Goal: Transaction & Acquisition: Purchase product/service

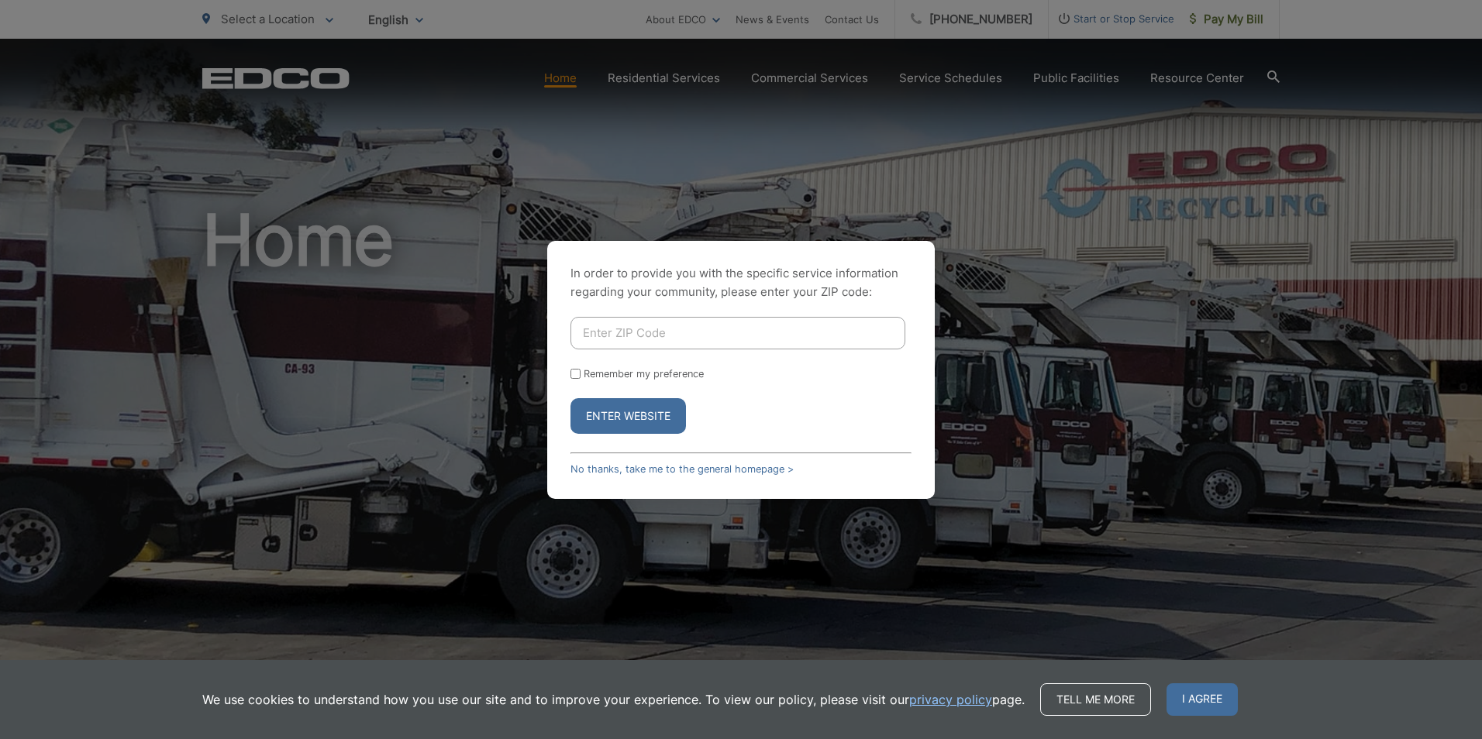
click at [583, 333] on input "Enter ZIP Code" at bounding box center [737, 333] width 335 height 33
click at [632, 411] on button "Enter Website" at bounding box center [627, 416] width 115 height 36
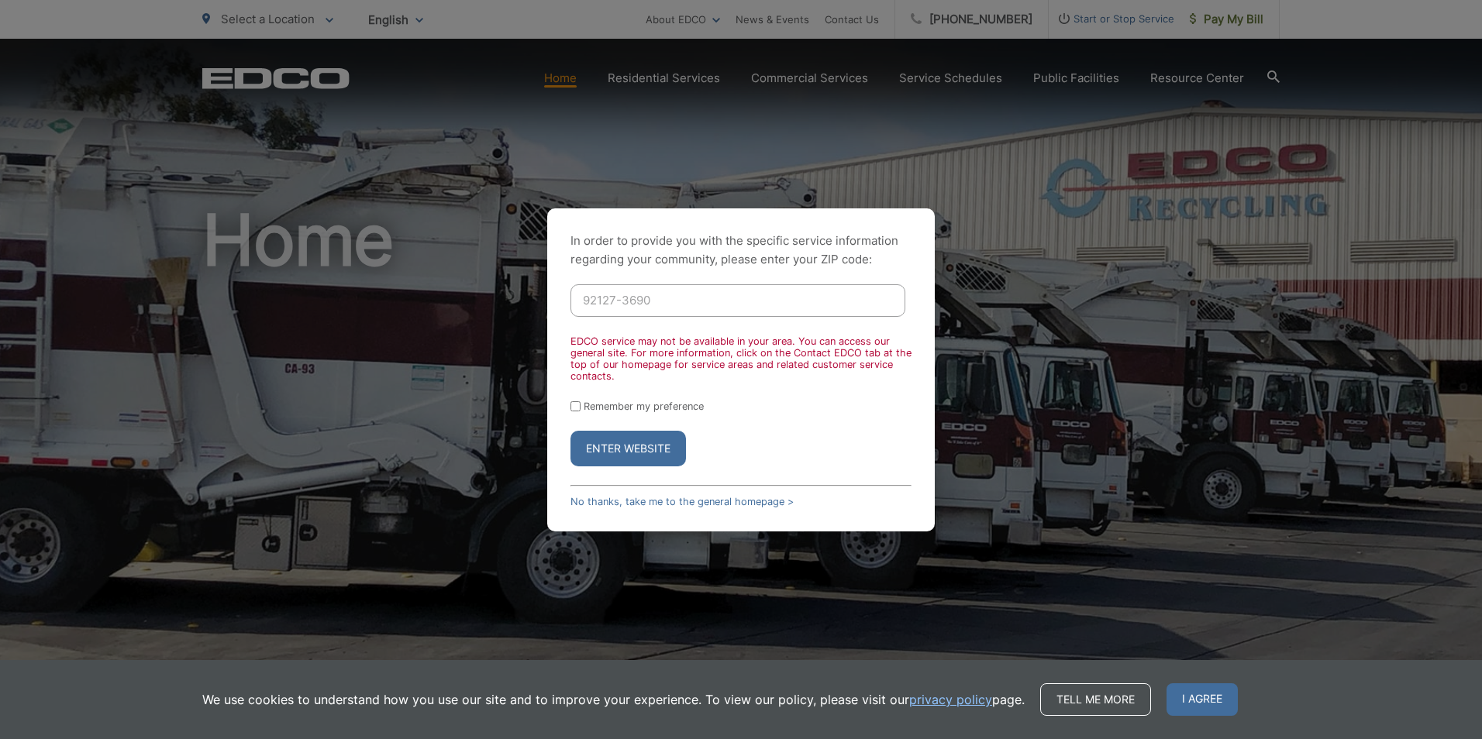
click at [676, 306] on input "92127-3690" at bounding box center [737, 300] width 335 height 33
type input "92127"
click at [663, 446] on button "Enter Website" at bounding box center [627, 449] width 115 height 36
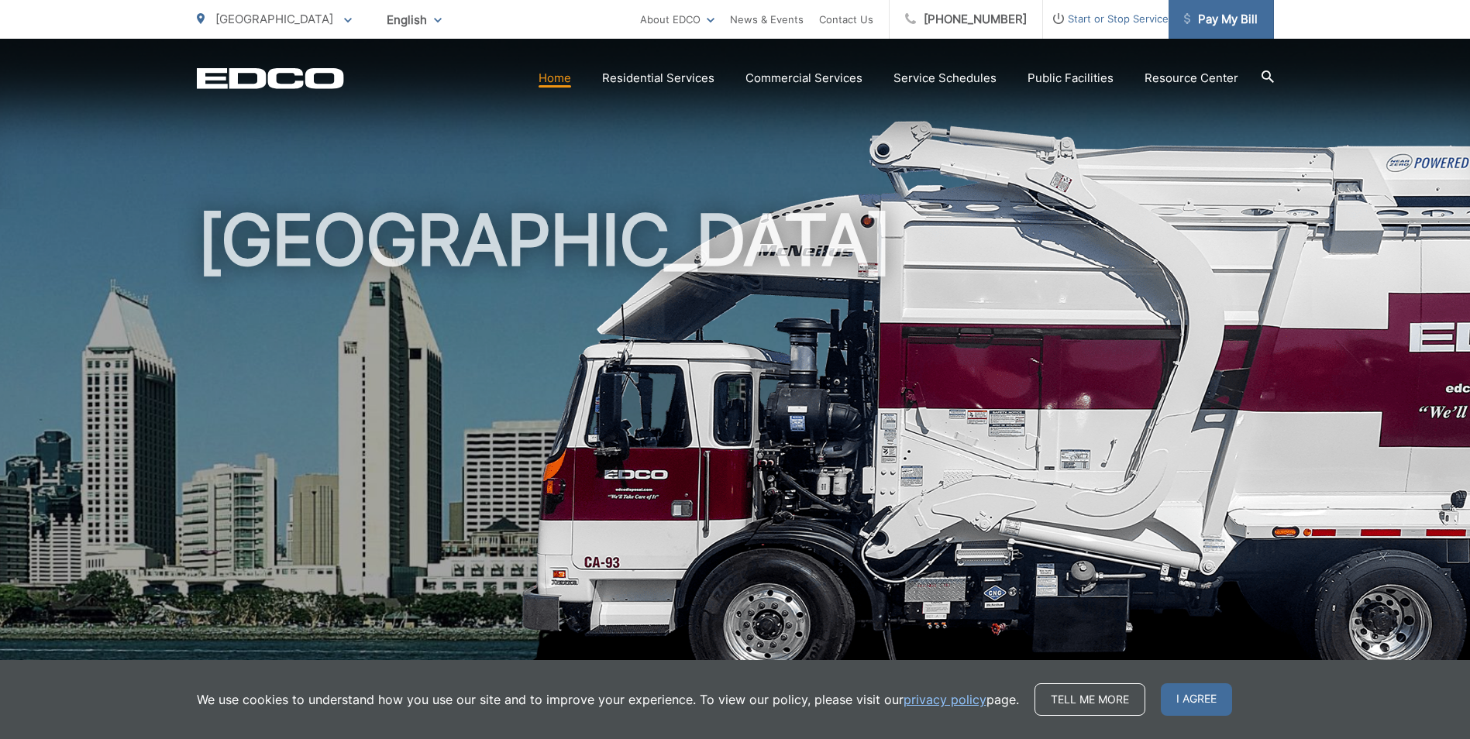
click at [1226, 16] on span "Pay My Bill" at bounding box center [1221, 19] width 74 height 19
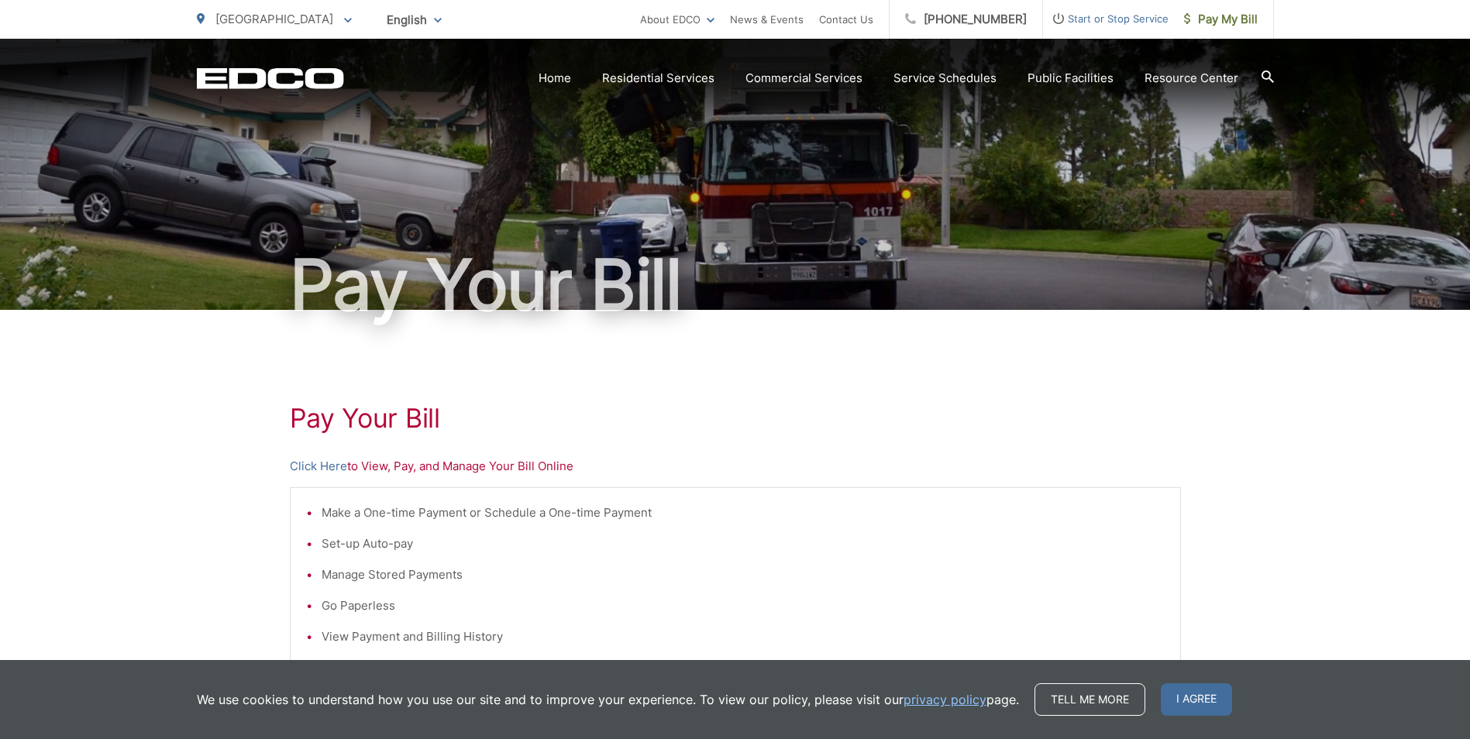
click at [370, 466] on p "Click Here to View, Pay, and Manage Your Bill Online" at bounding box center [735, 466] width 891 height 19
click at [328, 467] on link "Click Here" at bounding box center [318, 466] width 57 height 19
